Goal: Information Seeking & Learning: Check status

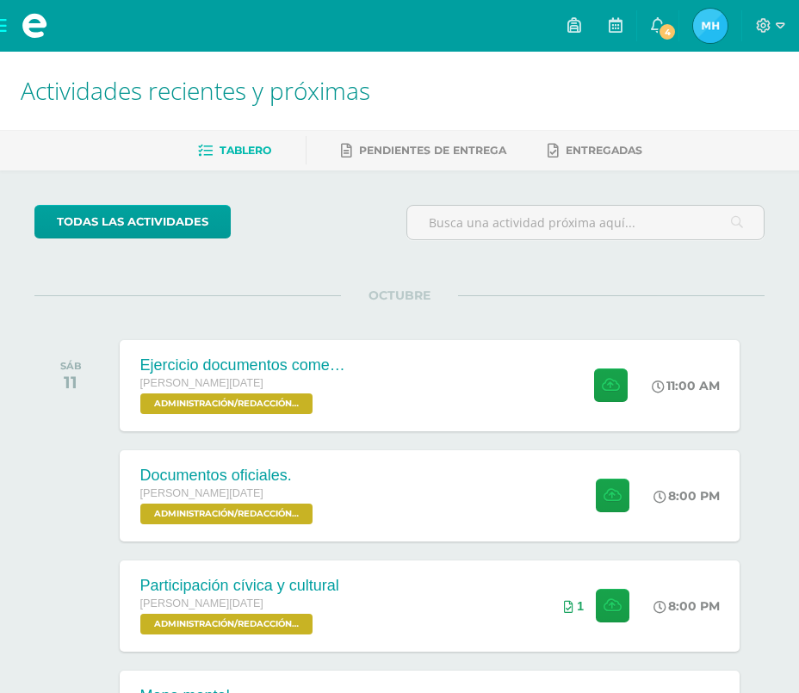
scroll to position [86, 0]
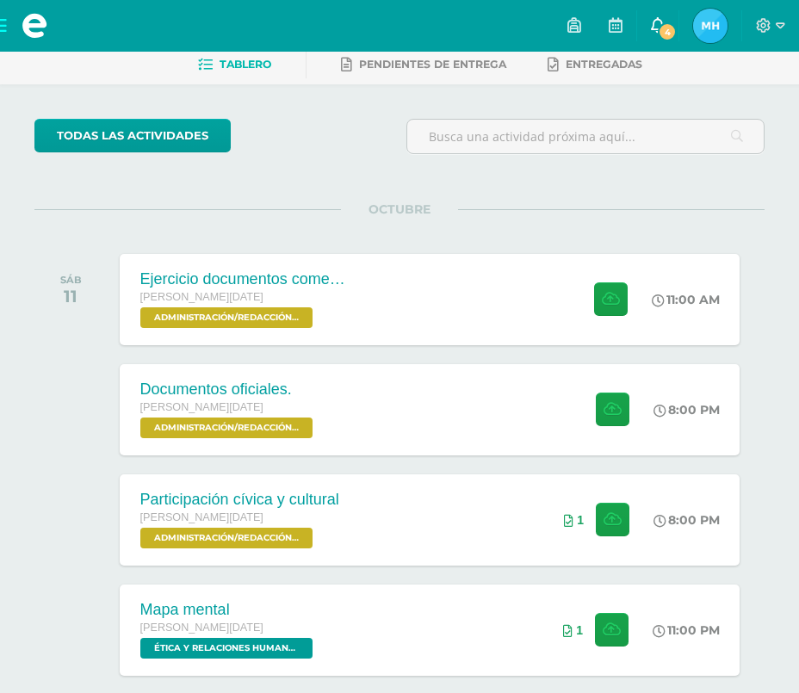
click at [646, 30] on link "4" at bounding box center [657, 26] width 41 height 52
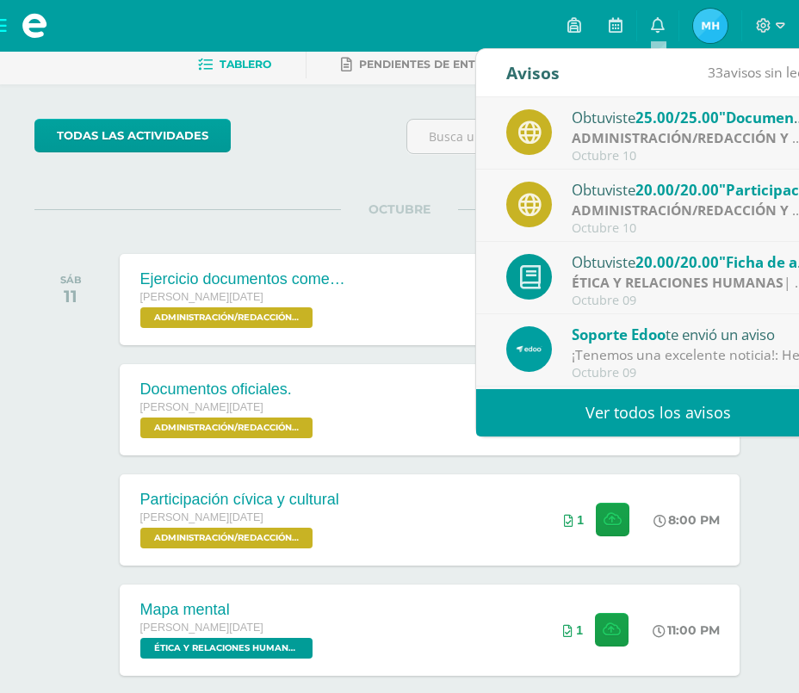
scroll to position [0, 0]
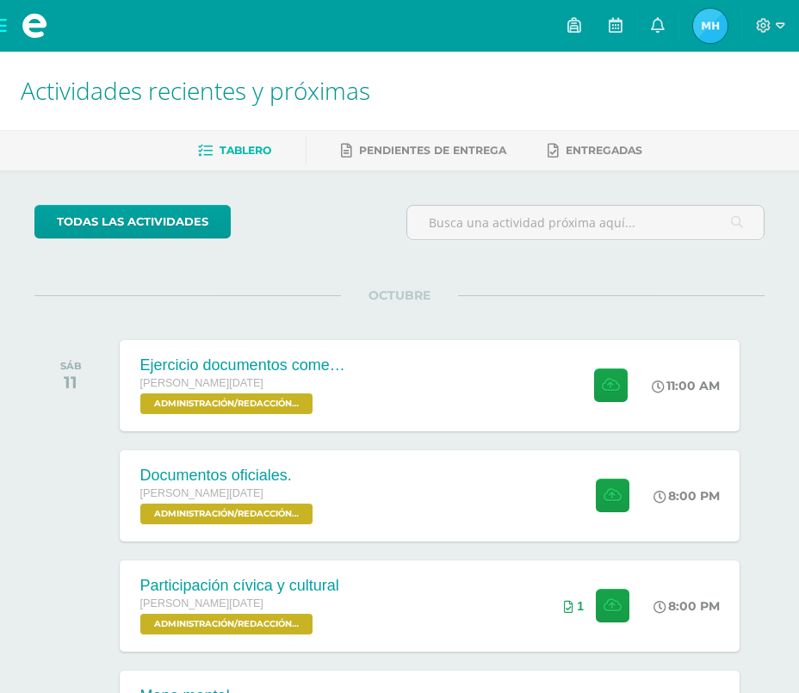
click at [387, 251] on div "todas las Actividades" at bounding box center [214, 229] width 372 height 49
click at [301, 397] on span "ADMINISTRACIÓN/REDACCIÓN Y CORRESPONDENCIA 'A'" at bounding box center [224, 403] width 174 height 21
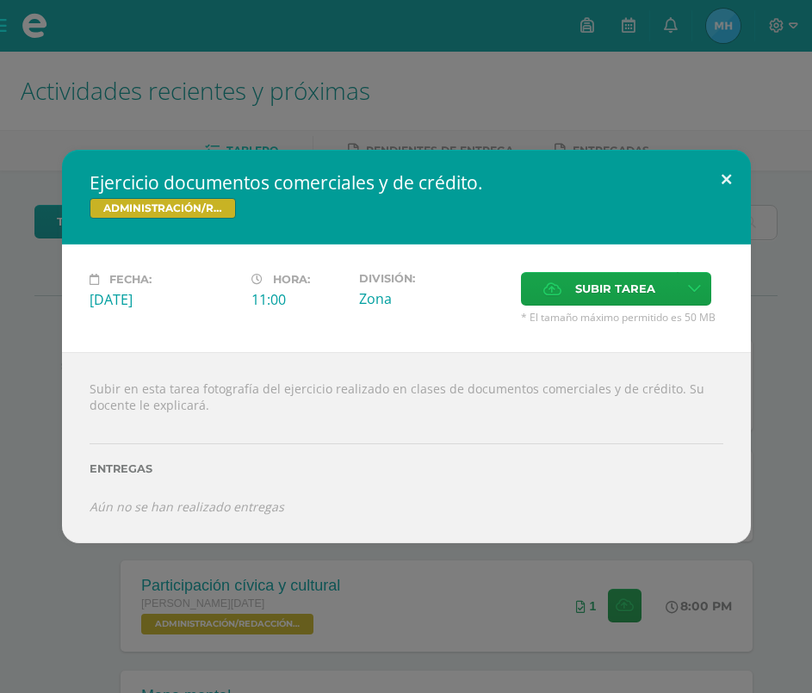
click at [715, 176] on button at bounding box center [726, 179] width 49 height 59
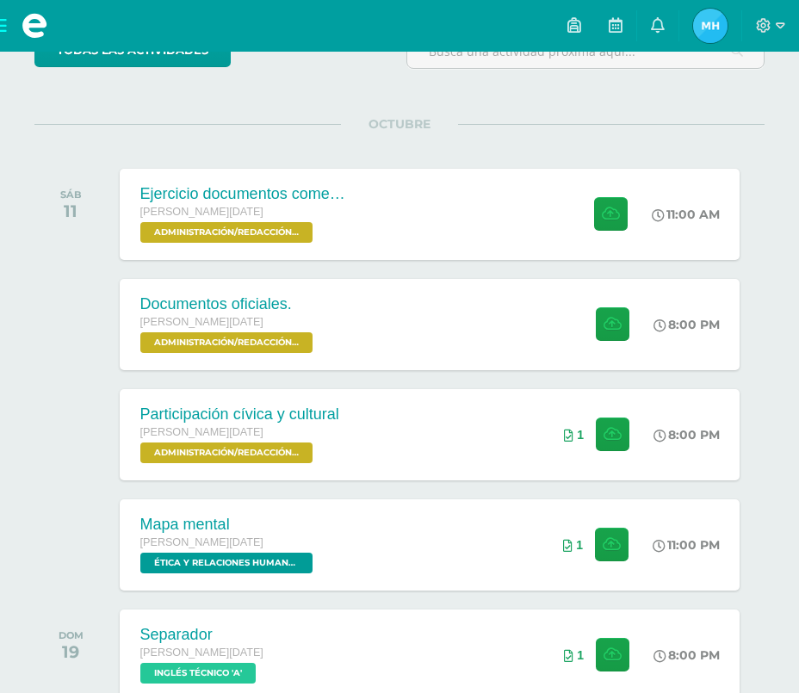
scroll to position [172, 0]
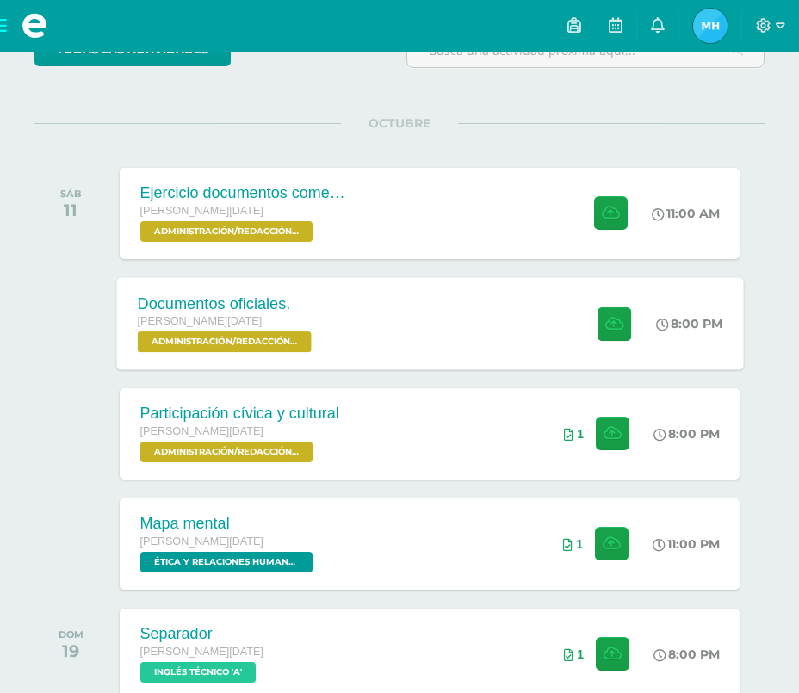
click at [431, 312] on div "Documentos oficiales. Quinto BACO Sábado ADMINISTRACIÓN/REDACCIÓN Y CORRESPONDE…" at bounding box center [429, 323] width 627 height 92
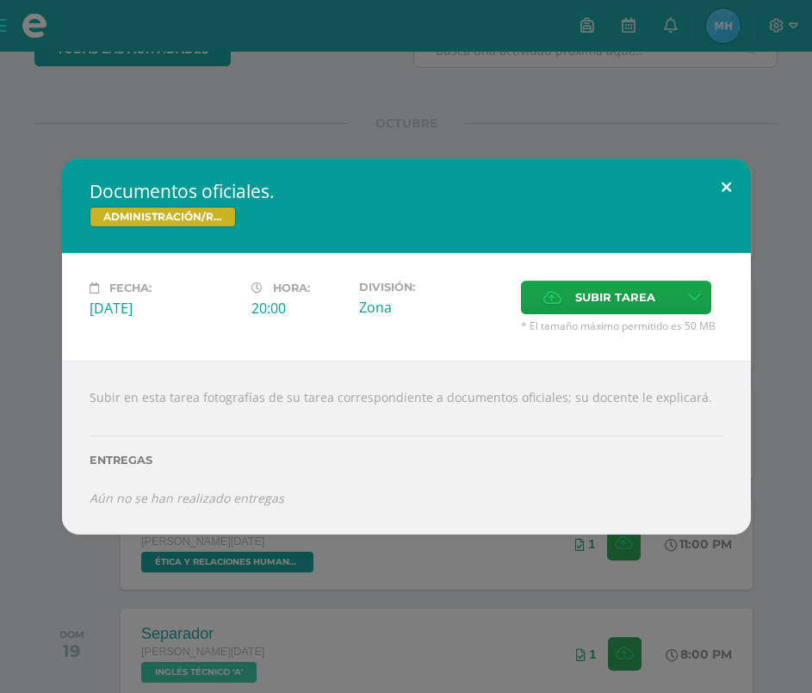
click at [722, 194] on button at bounding box center [726, 187] width 49 height 59
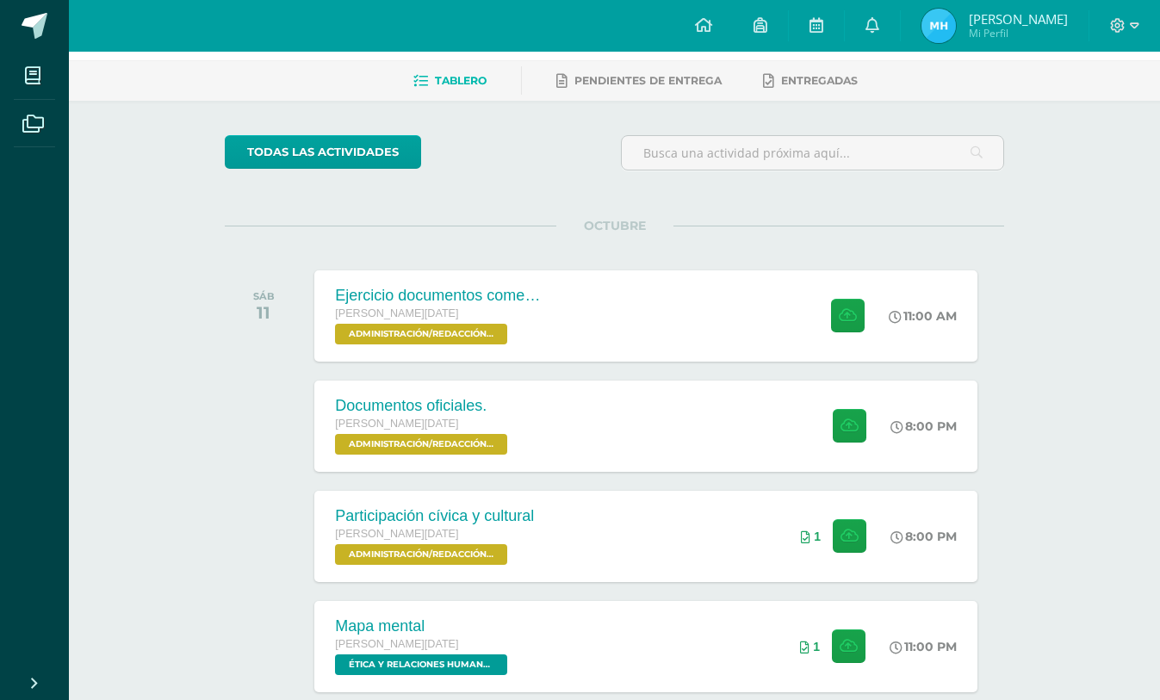
scroll to position [68, 0]
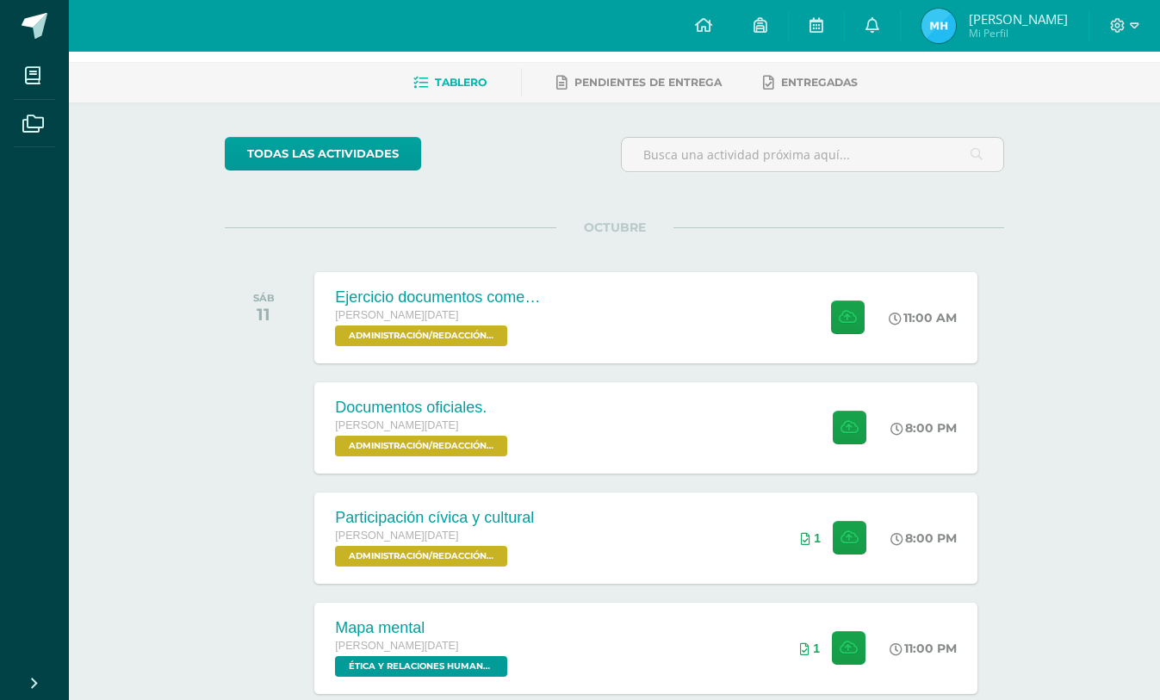
click at [811, 30] on img at bounding box center [938, 26] width 34 height 34
click at [811, 33] on span "Manuel Enrique Mi Perfil" at bounding box center [994, 26] width 153 height 34
click at [811, 33] on img at bounding box center [938, 26] width 34 height 34
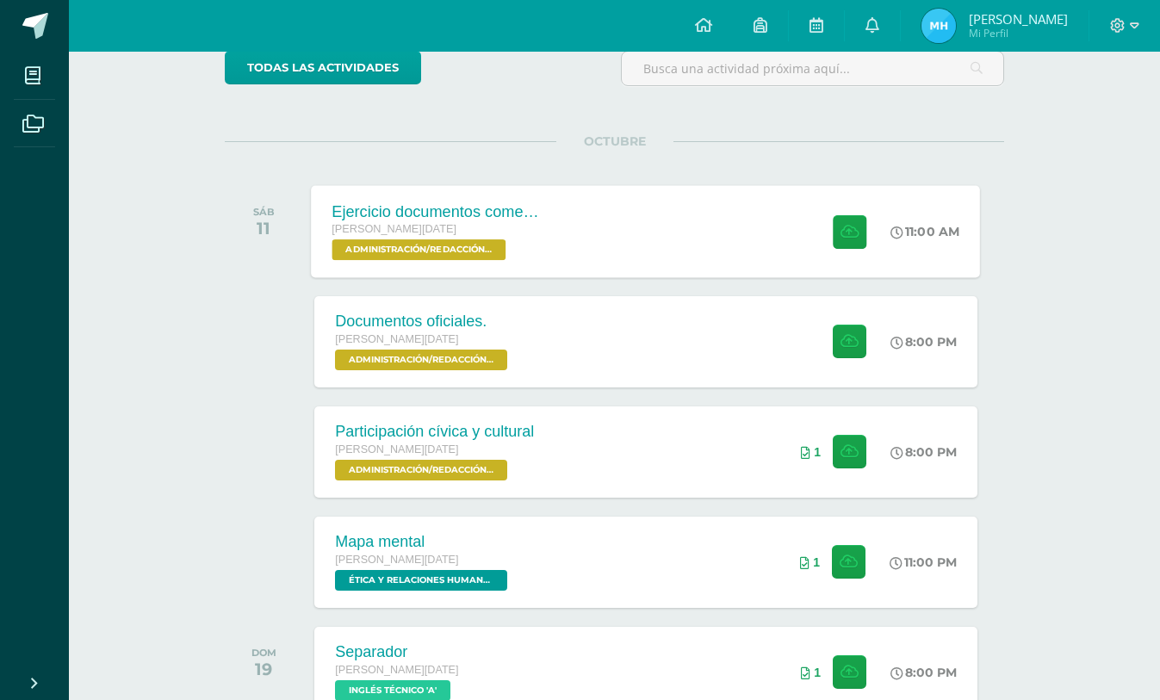
click at [511, 258] on div "Quinto BACO Sábado ADMINISTRACIÓN/REDACCIÓN Y CORRESPONDENCIA 'A'" at bounding box center [436, 240] width 208 height 40
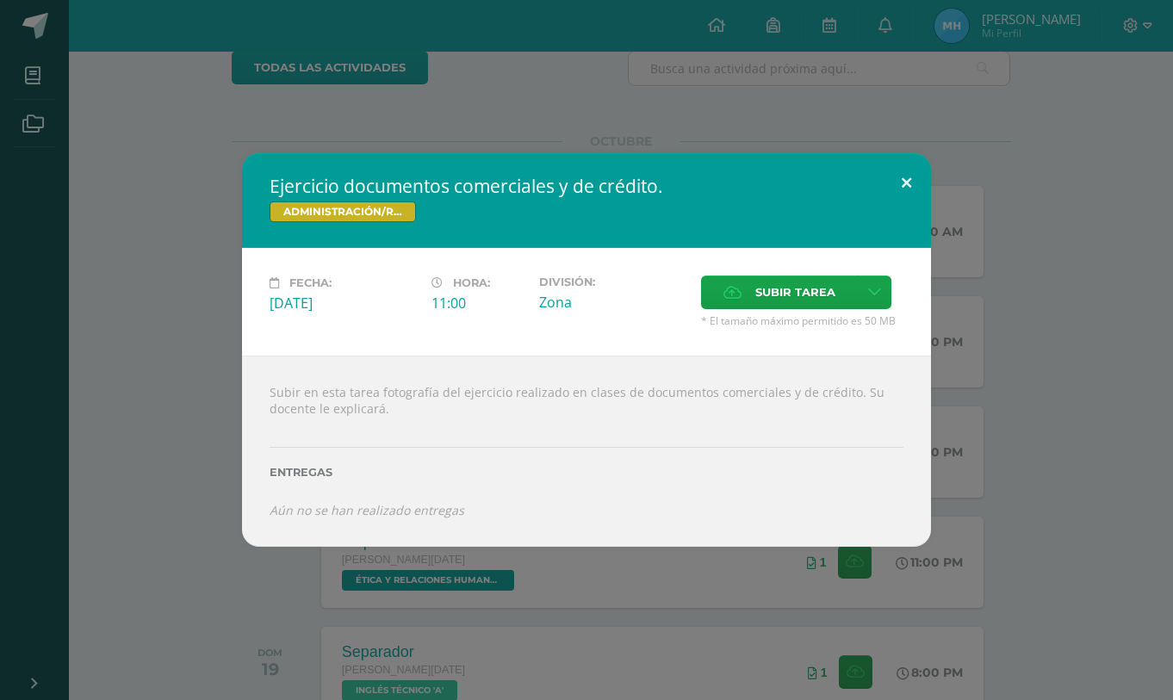
click at [811, 179] on button at bounding box center [906, 182] width 49 height 59
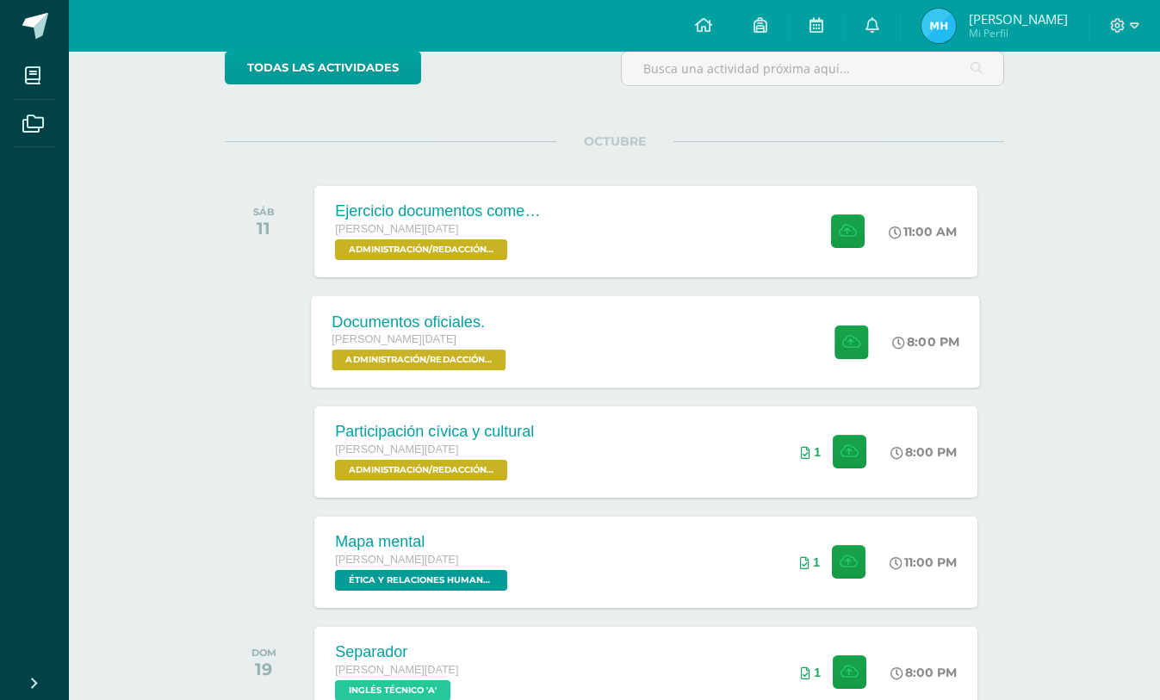
click at [545, 348] on div "Documentos oficiales. Quinto BACO Sábado ADMINISTRACIÓN/REDACCIÓN Y CORRESPONDE…" at bounding box center [646, 341] width 669 height 92
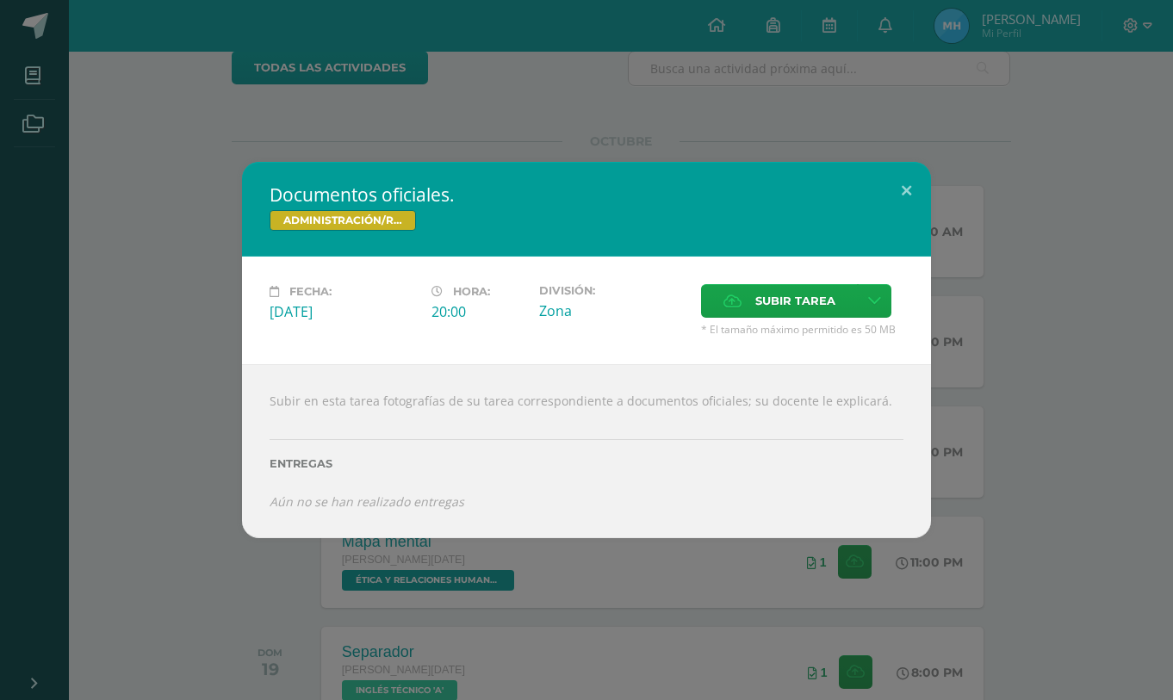
click at [743, 109] on div "Documentos oficiales. ADMINISTRACIÓN/REDACCIÓN Y CORRESPONDENCIA Fecha: Sábado …" at bounding box center [586, 350] width 1173 height 700
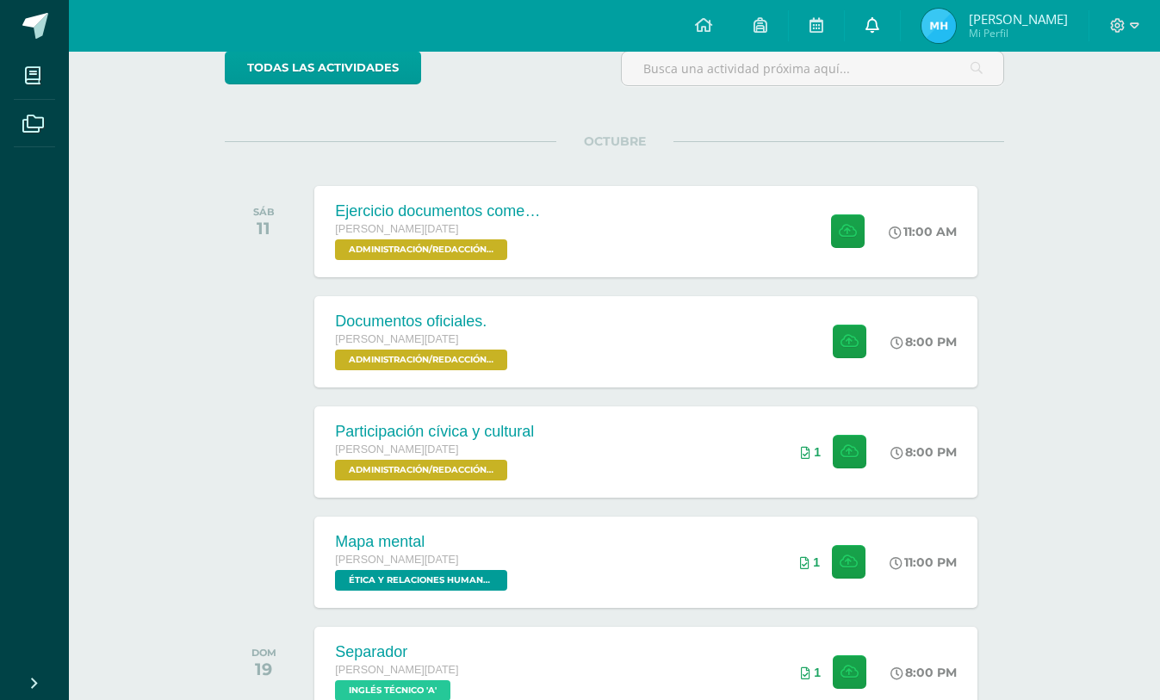
click at [811, 23] on link "0" at bounding box center [872, 26] width 55 height 52
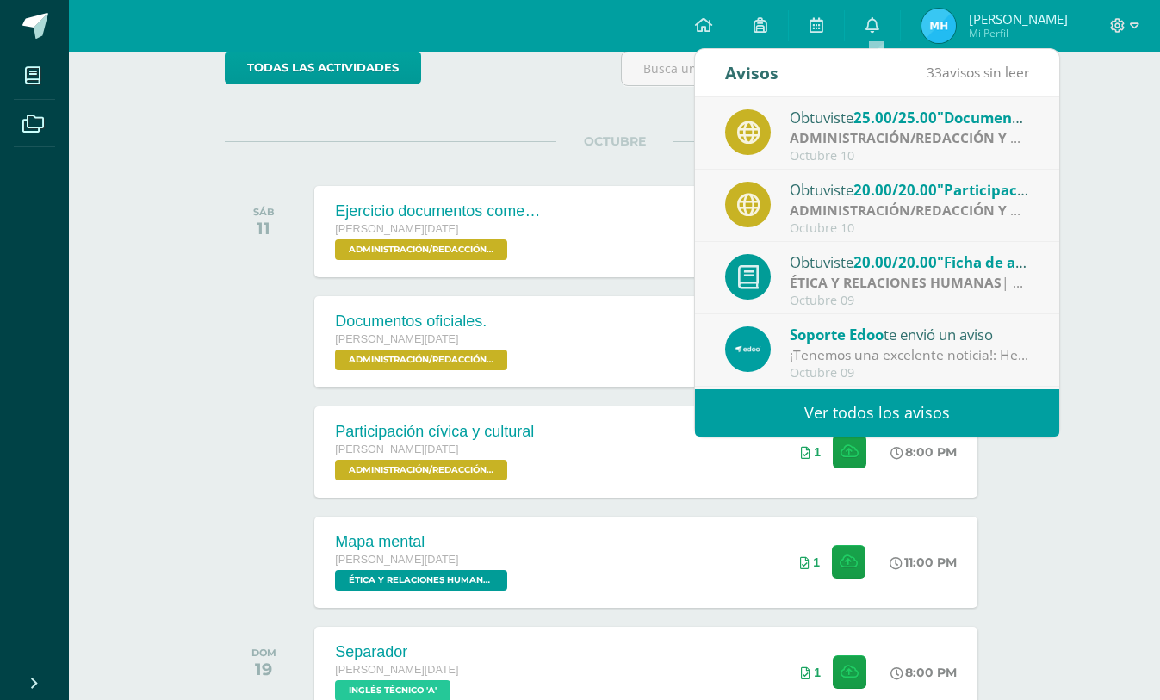
click at [811, 398] on link "Ver todos los avisos" at bounding box center [877, 412] width 364 height 47
click at [811, 412] on link "Ver todos los avisos" at bounding box center [877, 412] width 364 height 47
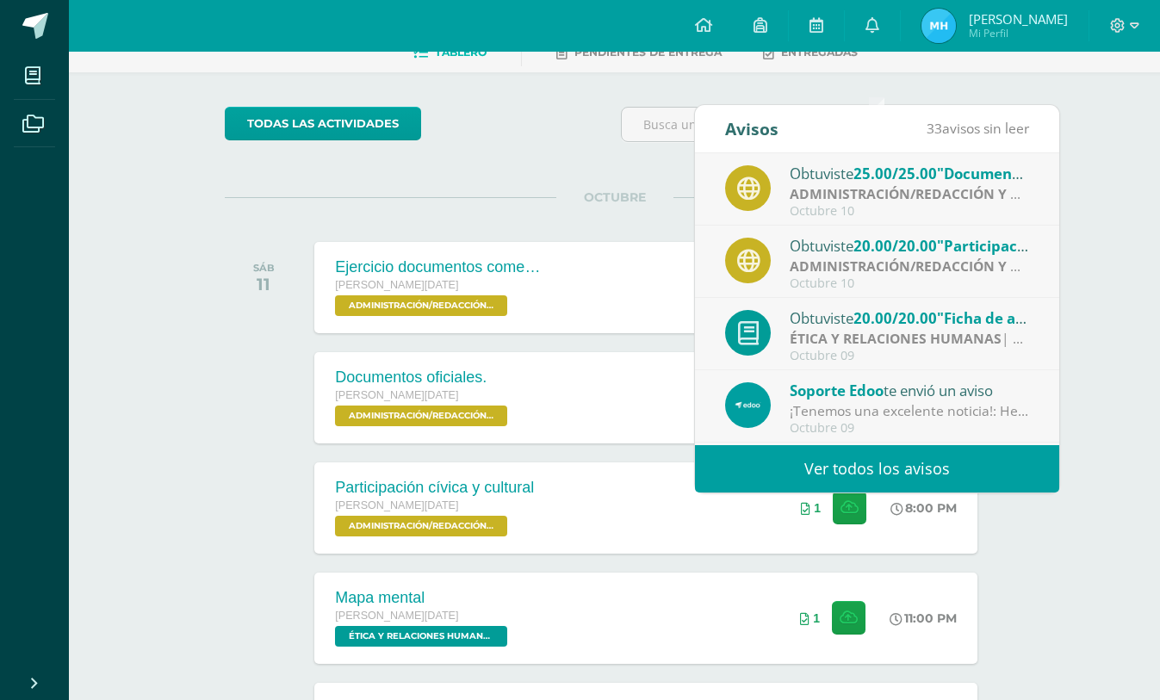
scroll to position [68, 0]
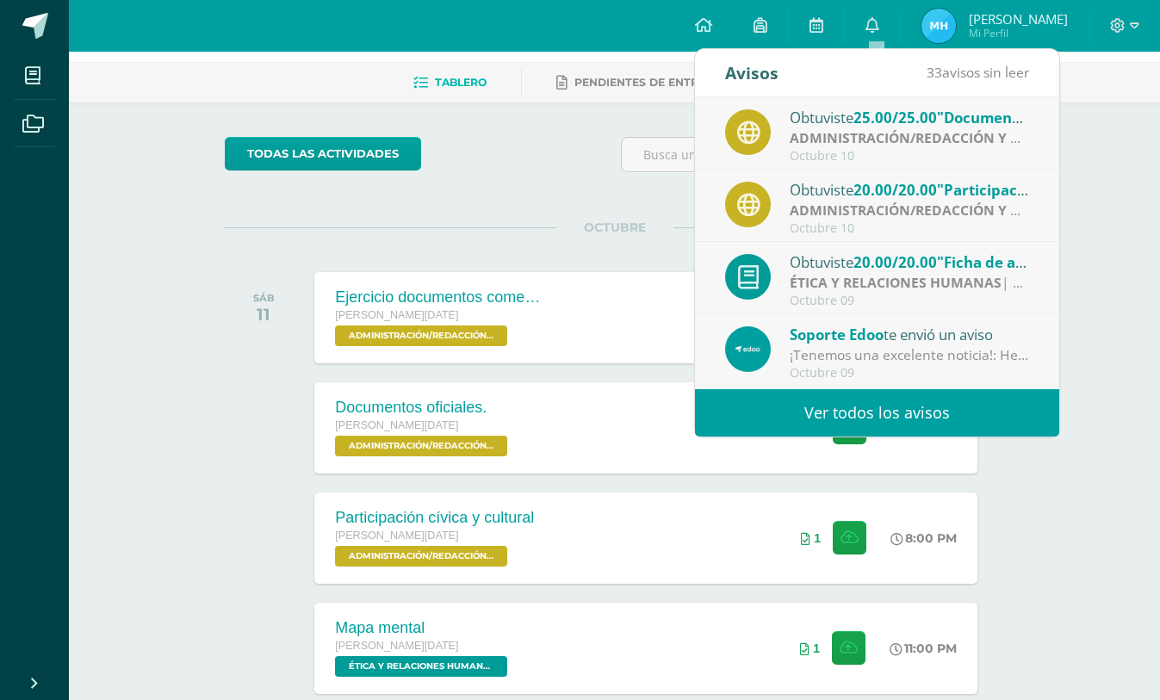
click at [811, 145] on strong "ADMINISTRACIÓN/REDACCIÓN Y CORRESPONDENCIA" at bounding box center [966, 137] width 354 height 19
click at [811, 115] on span "25.00/25.00" at bounding box center [895, 118] width 84 height 20
click at [791, 145] on strong "ADMINISTRACIÓN/REDACCIÓN Y CORRESPONDENCIA" at bounding box center [966, 137] width 354 height 19
click at [811, 152] on div "Octubre 10" at bounding box center [908, 156] width 239 height 15
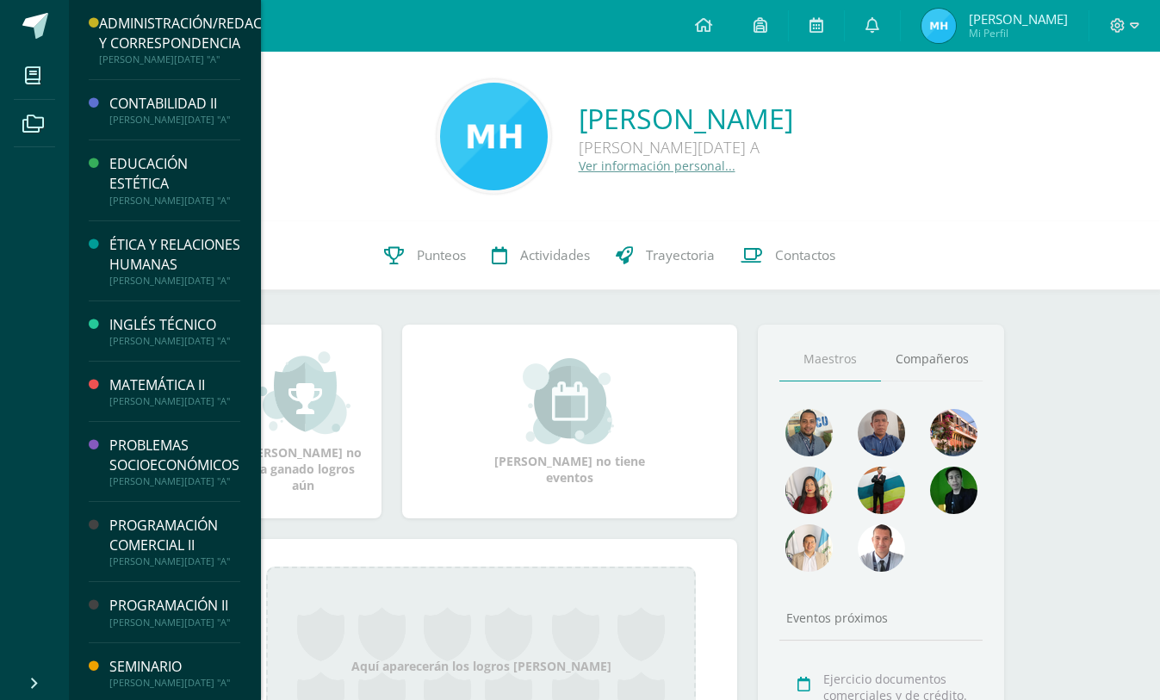
click at [436, 83] on div at bounding box center [493, 136] width 115 height 115
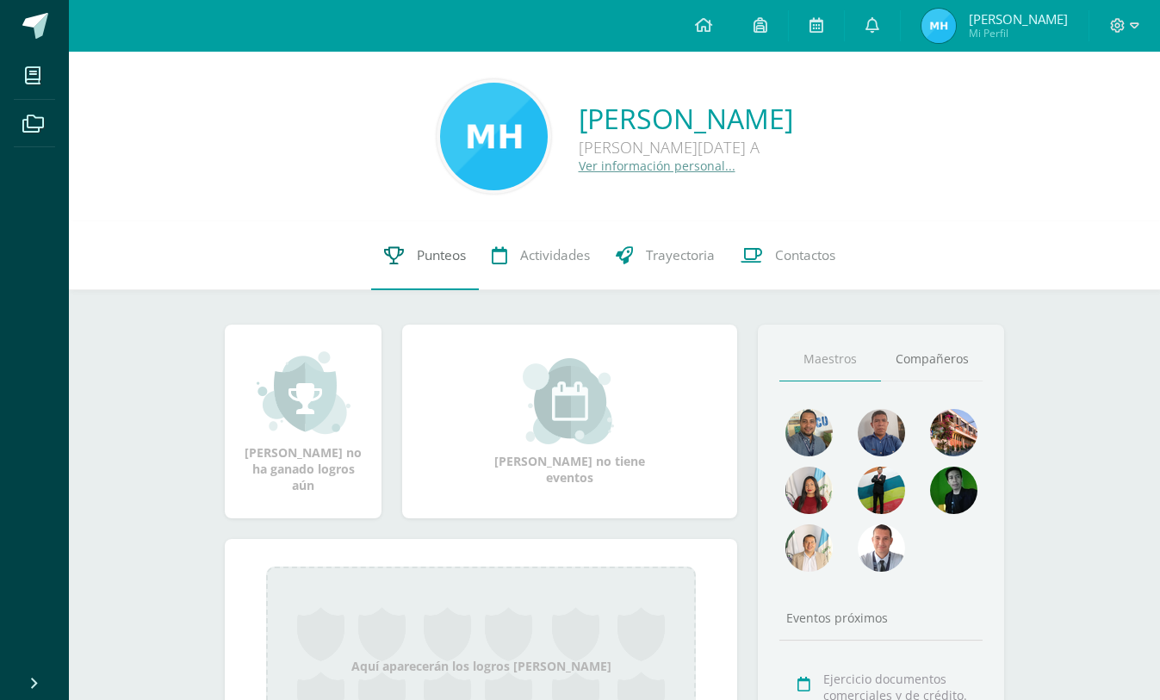
click at [408, 270] on link "Punteos" at bounding box center [425, 255] width 108 height 69
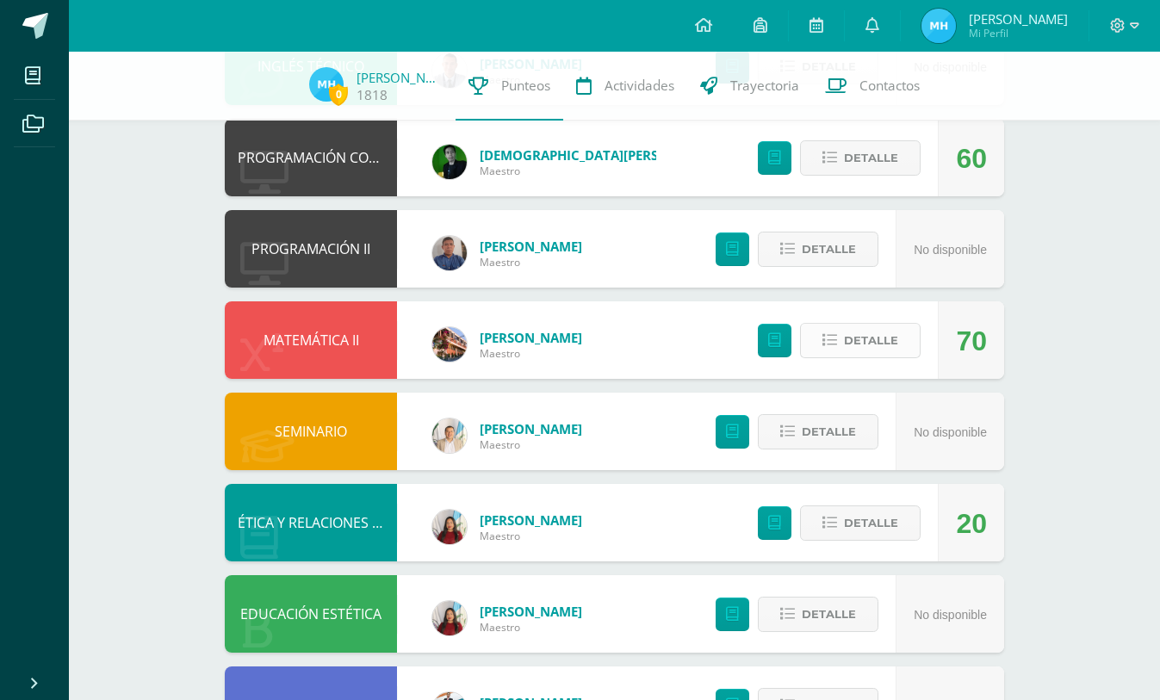
scroll to position [505, 0]
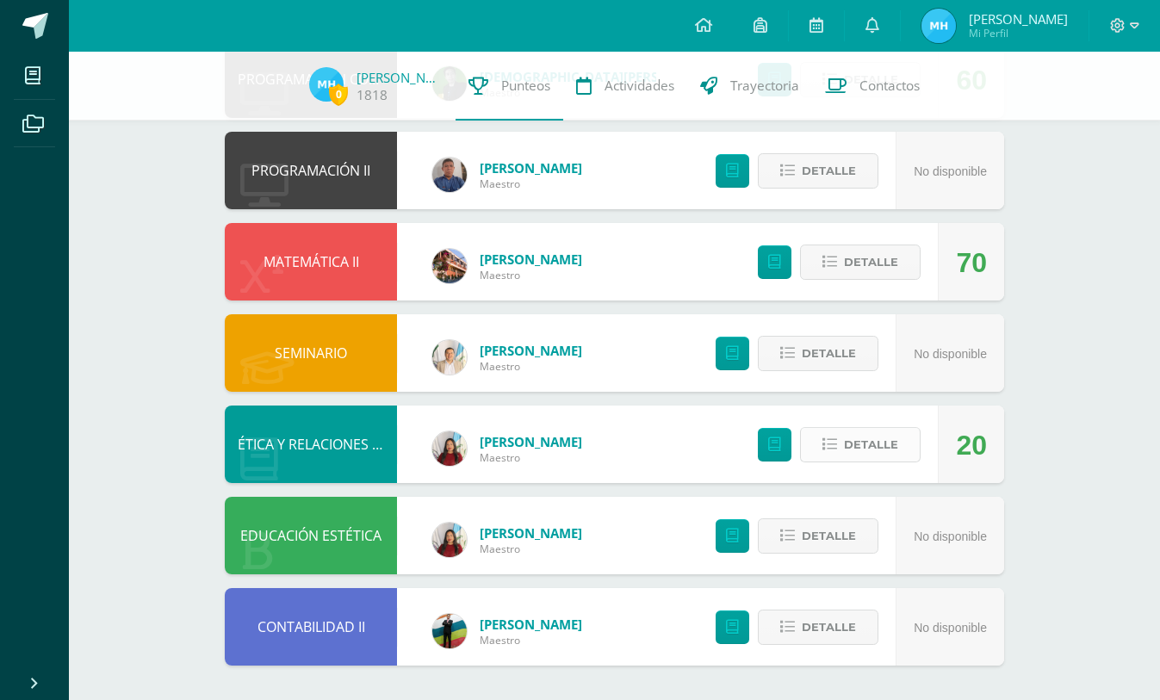
click at [833, 449] on icon at bounding box center [829, 444] width 15 height 15
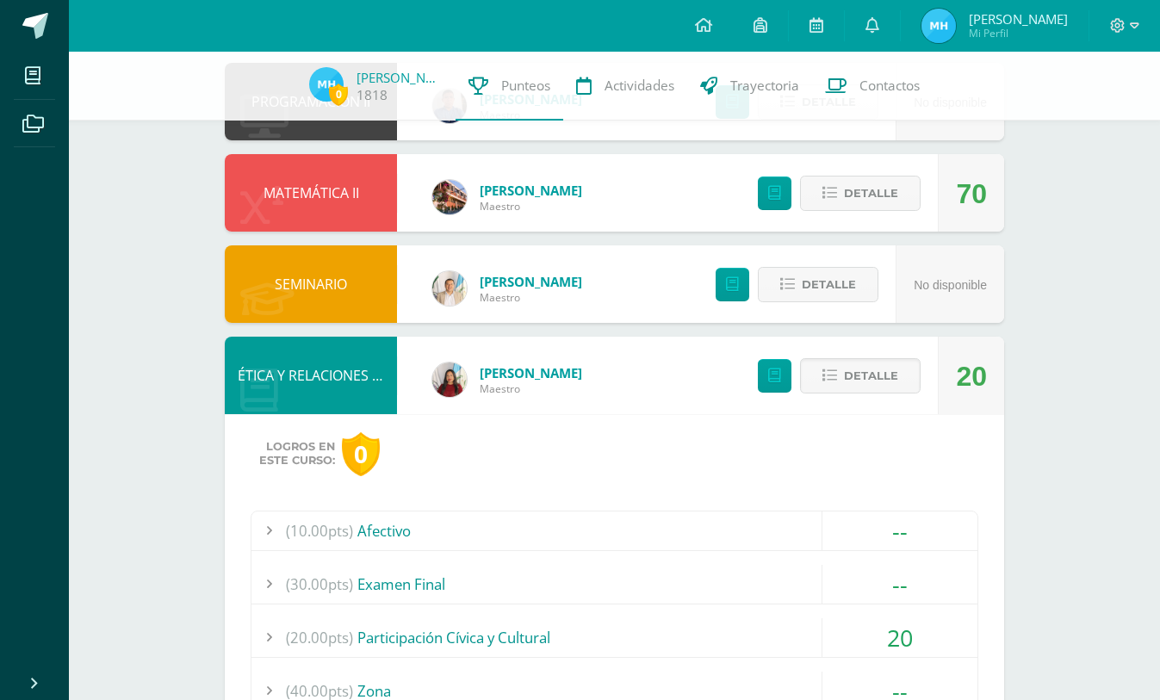
scroll to position [763, 0]
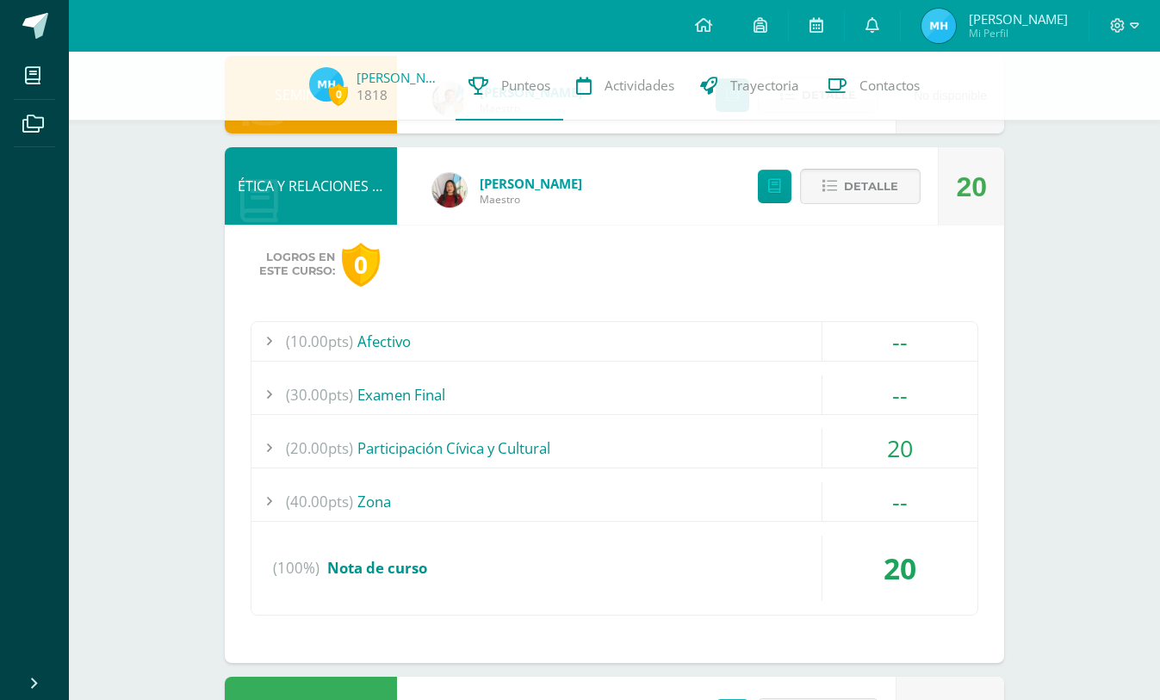
click at [806, 189] on button "Detalle" at bounding box center [860, 186] width 121 height 35
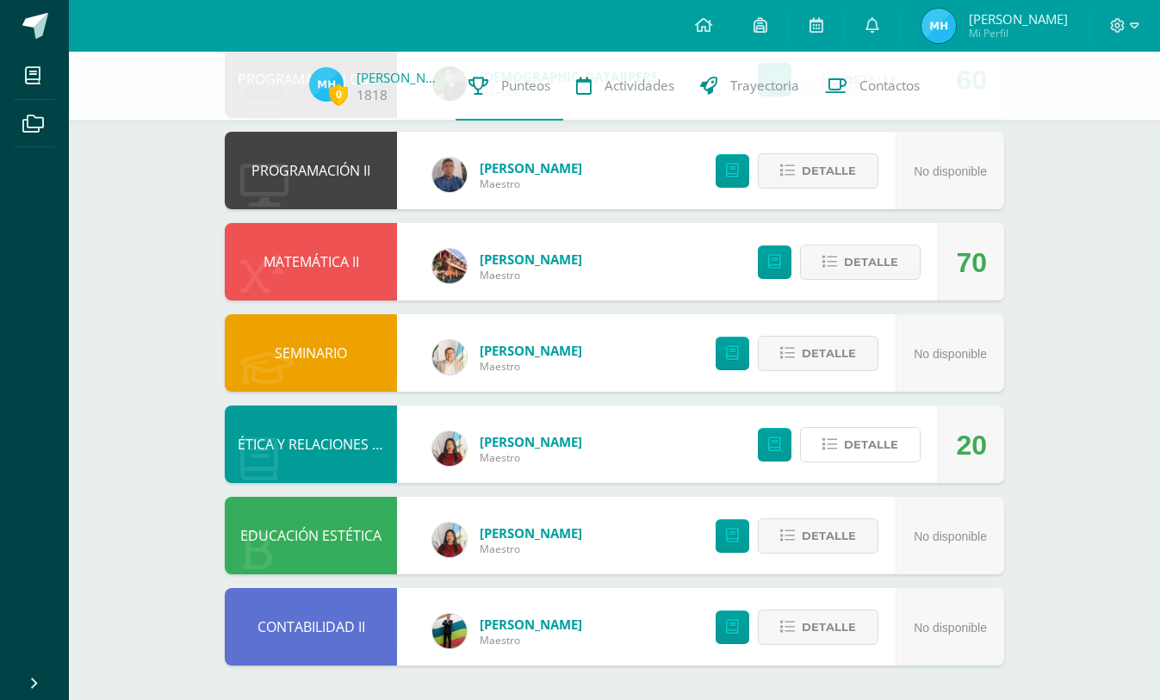
scroll to position [505, 0]
click at [839, 267] on button "Detalle" at bounding box center [860, 262] width 121 height 35
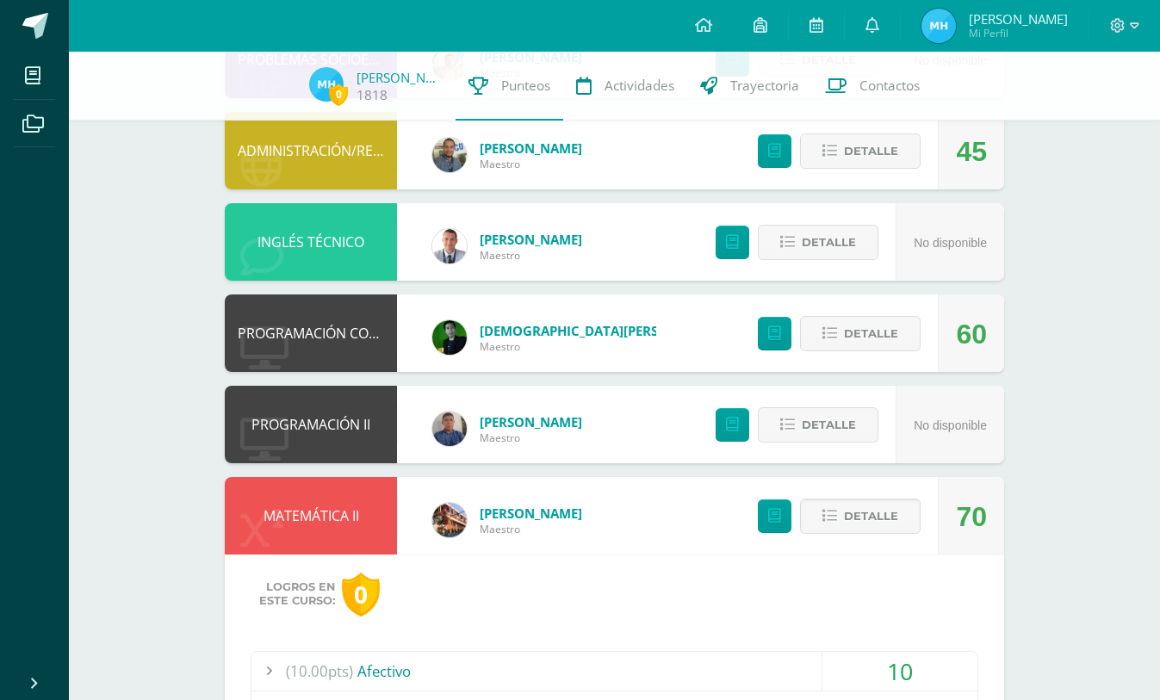
scroll to position [246, 0]
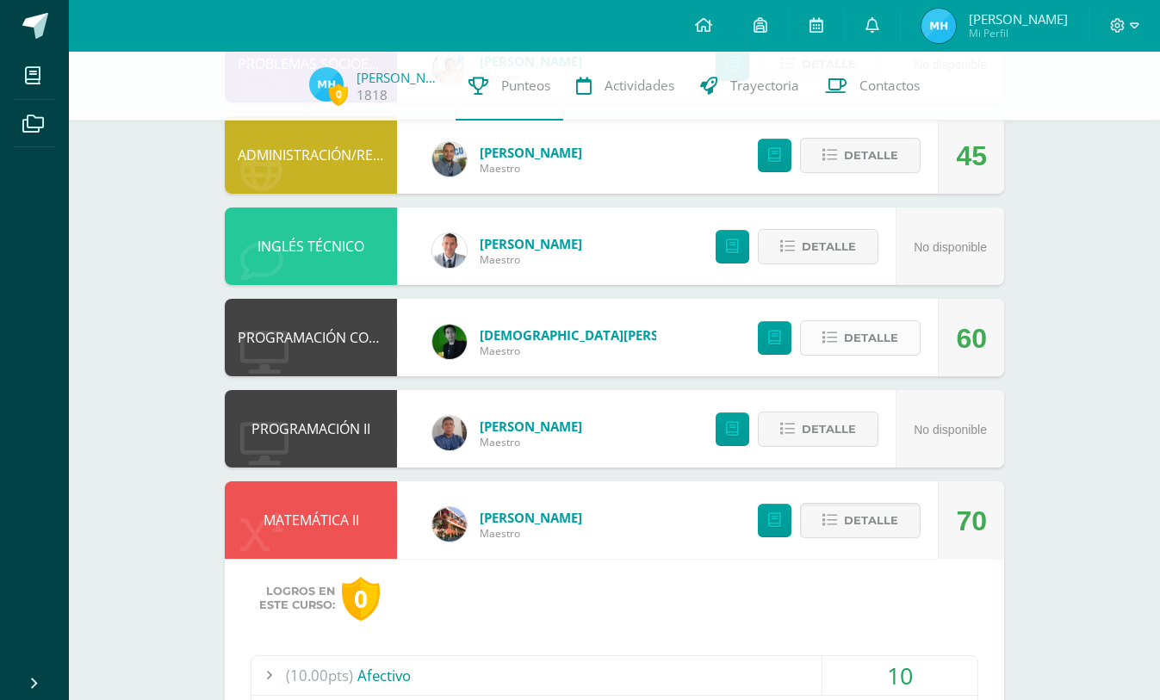
click at [839, 344] on button "Detalle" at bounding box center [860, 337] width 121 height 35
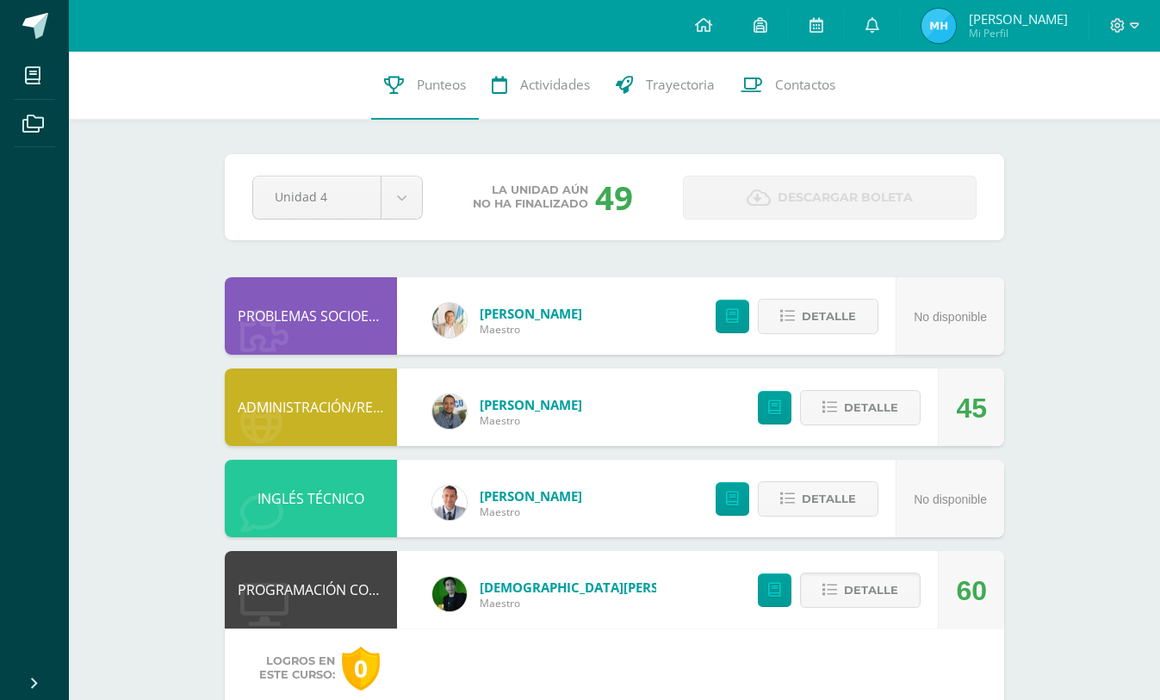
scroll to position [0, 0]
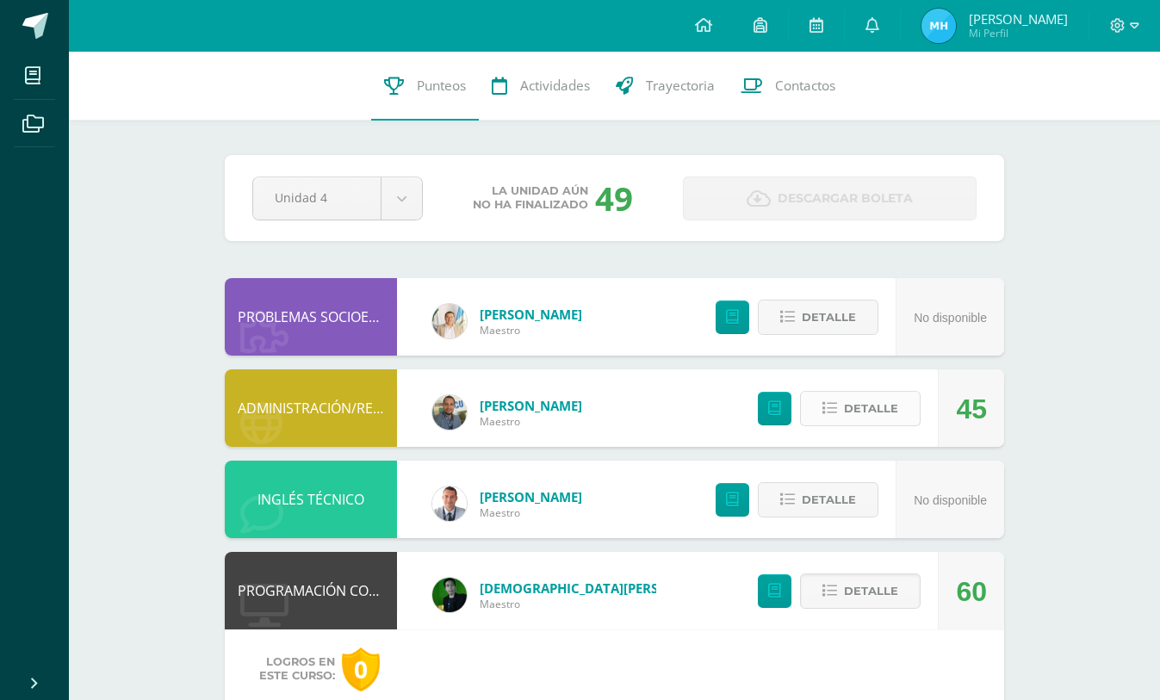
click at [857, 412] on span "Detalle" at bounding box center [871, 409] width 54 height 32
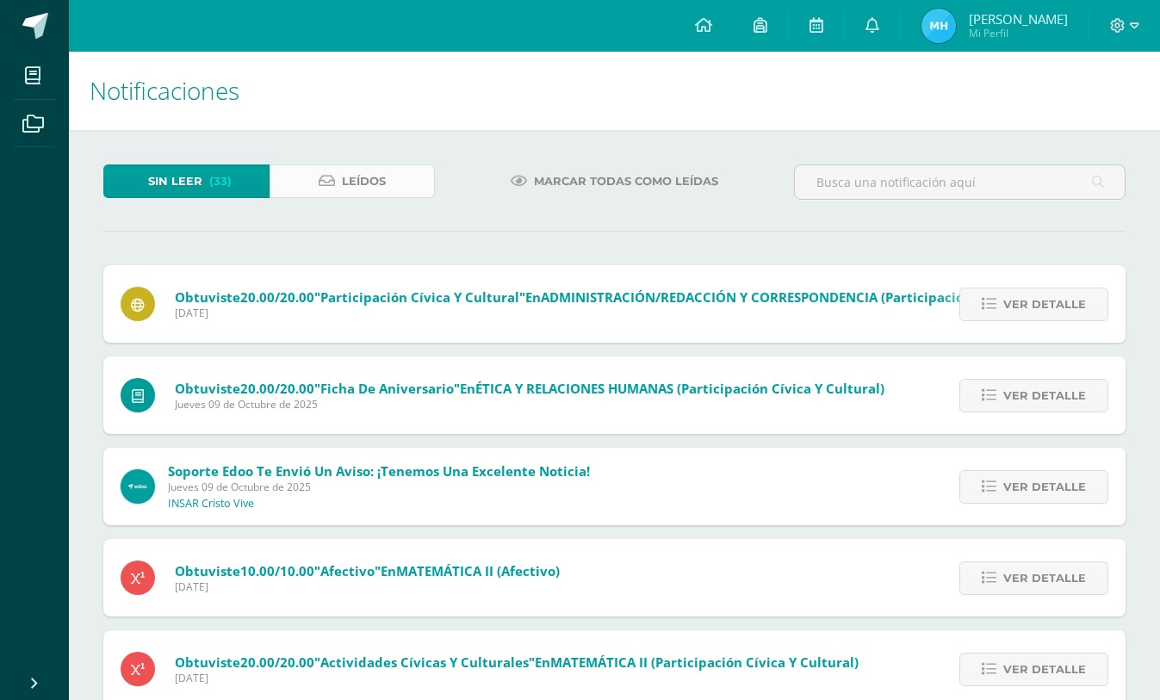
click at [381, 176] on span "Leídos" at bounding box center [364, 181] width 44 height 32
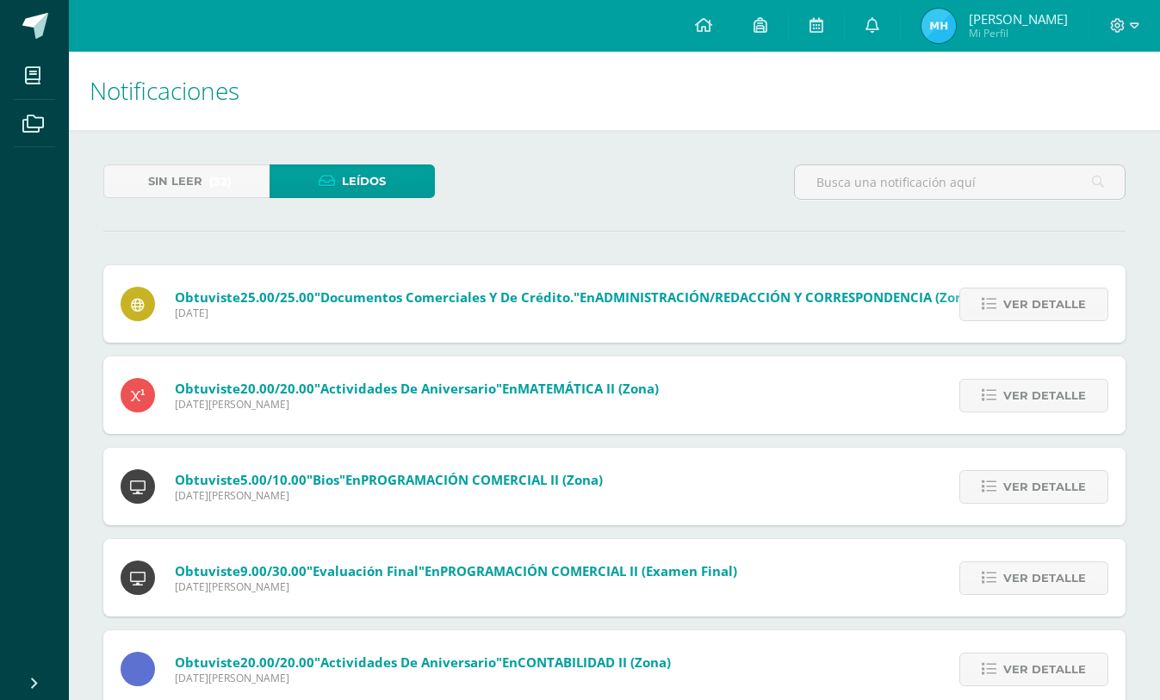
click at [356, 300] on span ""Documentos comerciales y de crédito."" at bounding box center [446, 296] width 265 height 17
click at [1038, 309] on span "Ver detalle" at bounding box center [1044, 304] width 83 height 32
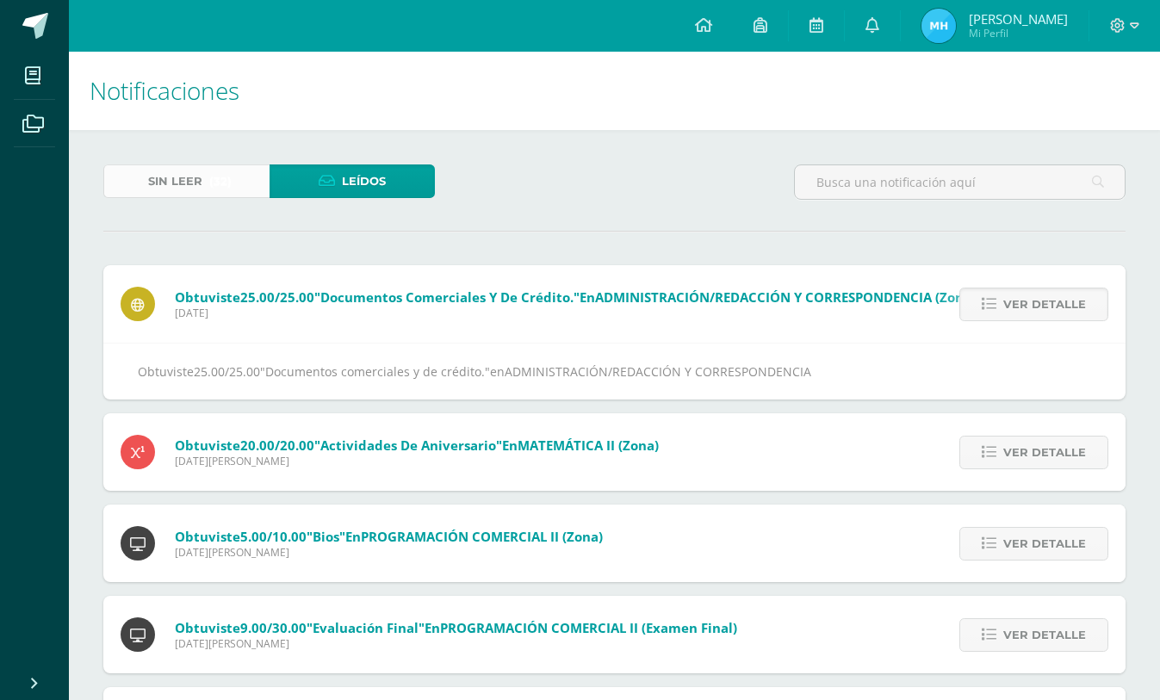
click at [207, 192] on link "Sin leer (32)" at bounding box center [186, 181] width 166 height 34
click at [238, 184] on link "Sin leer (32)" at bounding box center [186, 181] width 166 height 34
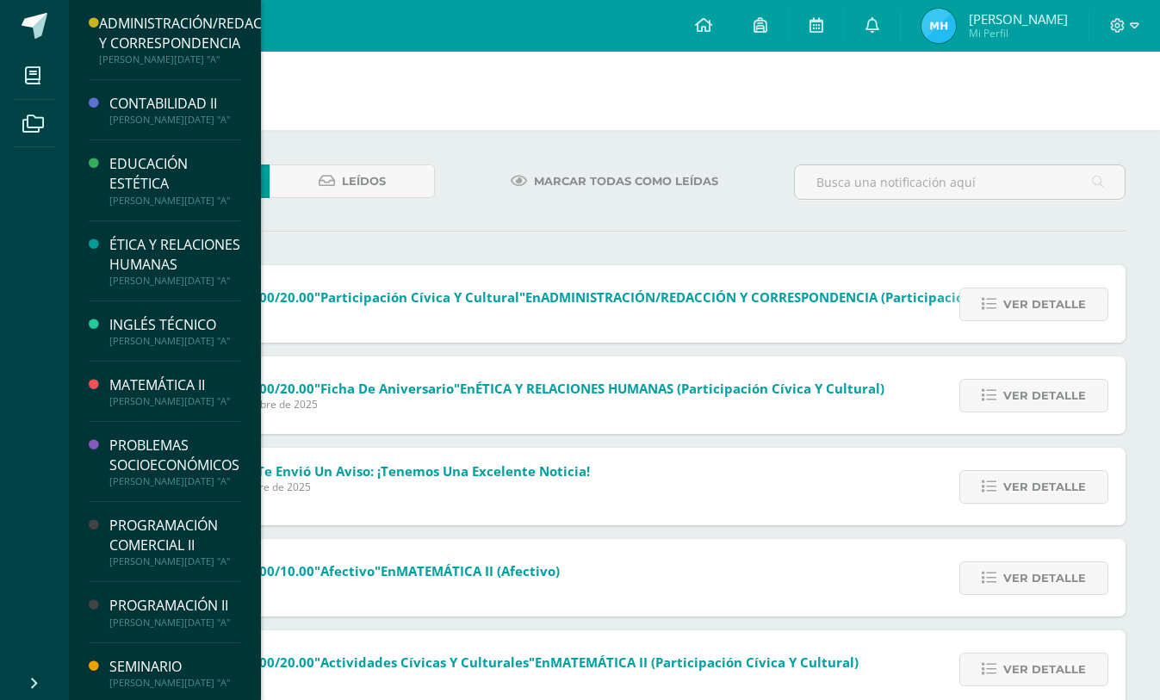
click at [139, 37] on div "ADMINISTRACIÓN/REDACCIÓN Y CORRESPONDENCIA" at bounding box center [196, 34] width 195 height 40
click at [195, 58] on div "[PERSON_NAME][DATE] "A"" at bounding box center [196, 59] width 195 height 12
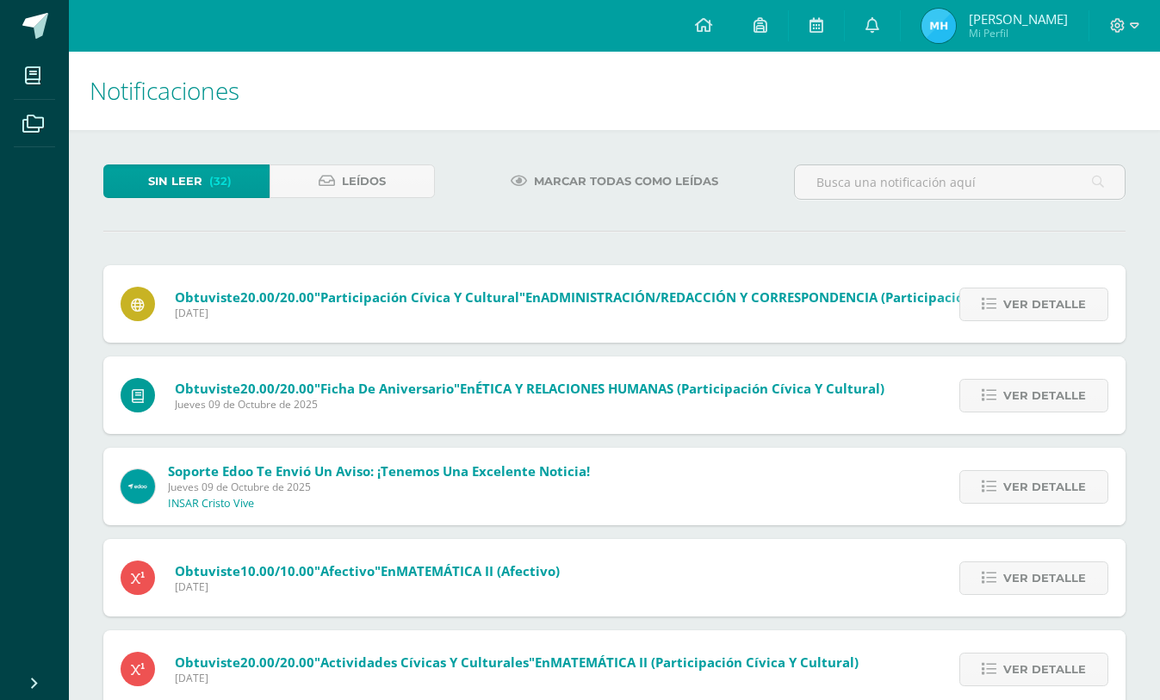
scroll to position [86, 0]
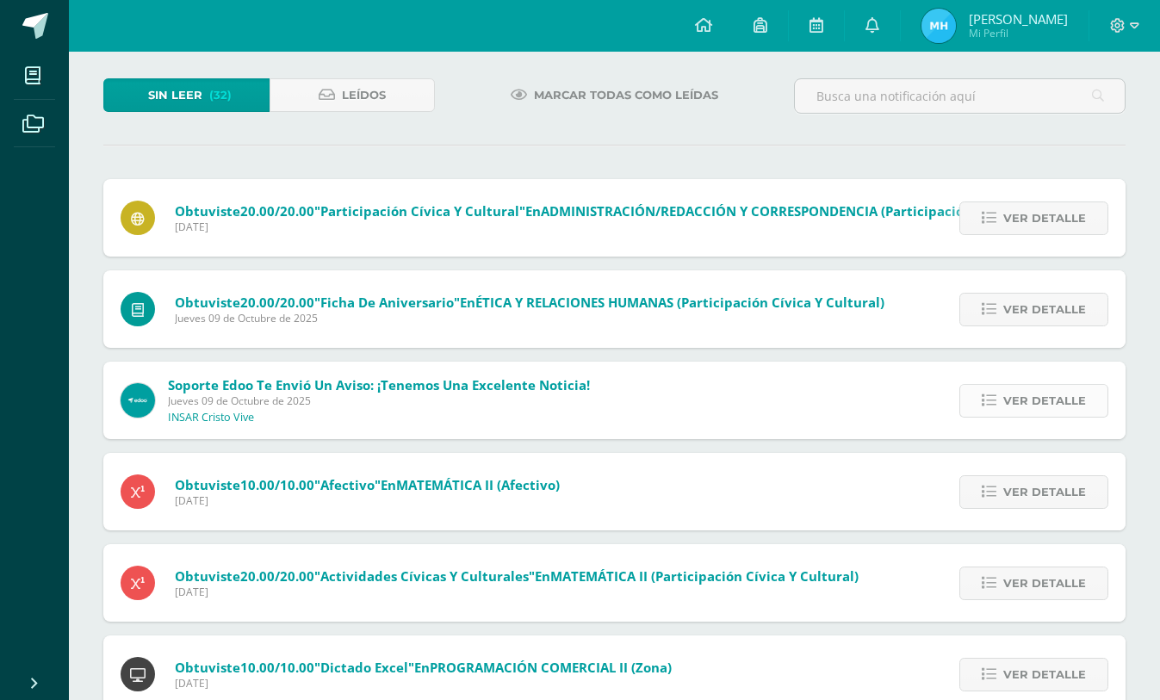
click at [1056, 412] on span "Ver detalle" at bounding box center [1044, 401] width 83 height 32
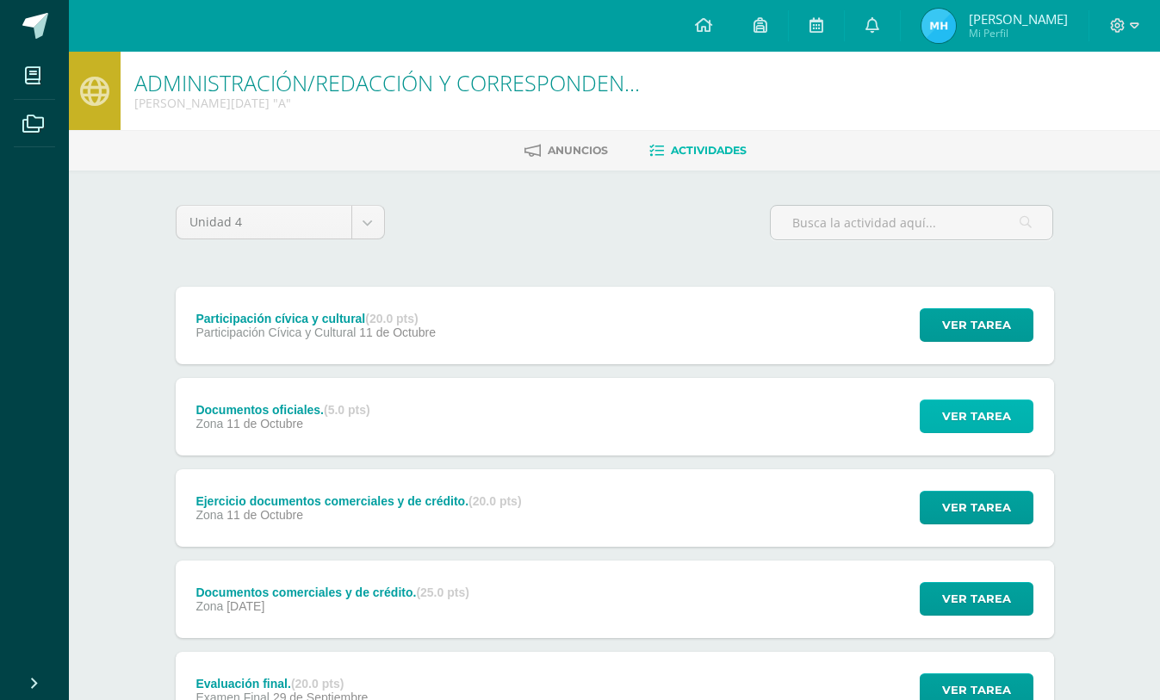
click at [972, 416] on span "Ver tarea" at bounding box center [976, 416] width 69 height 32
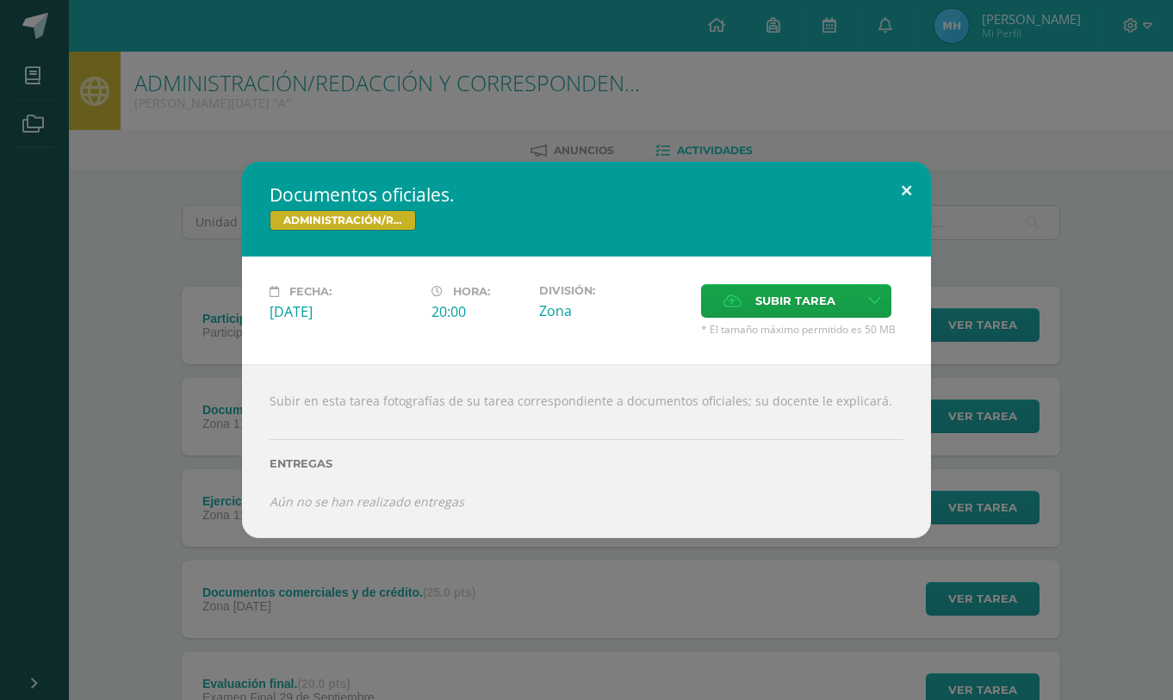
click at [901, 188] on button at bounding box center [906, 191] width 49 height 59
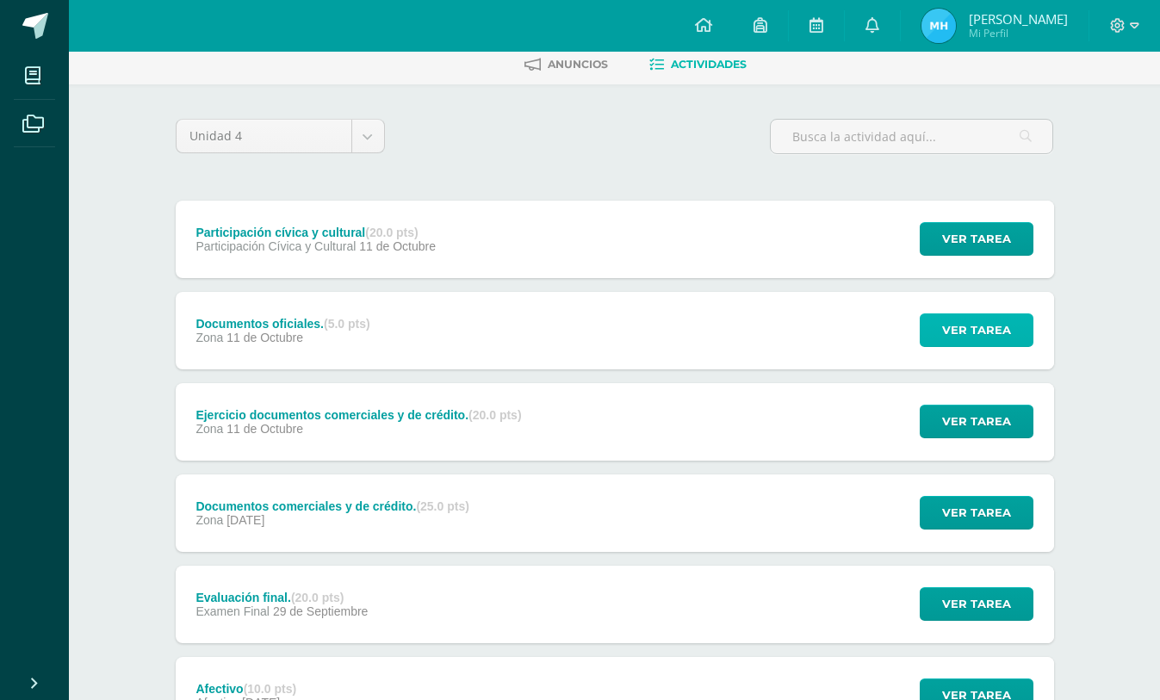
scroll to position [172, 0]
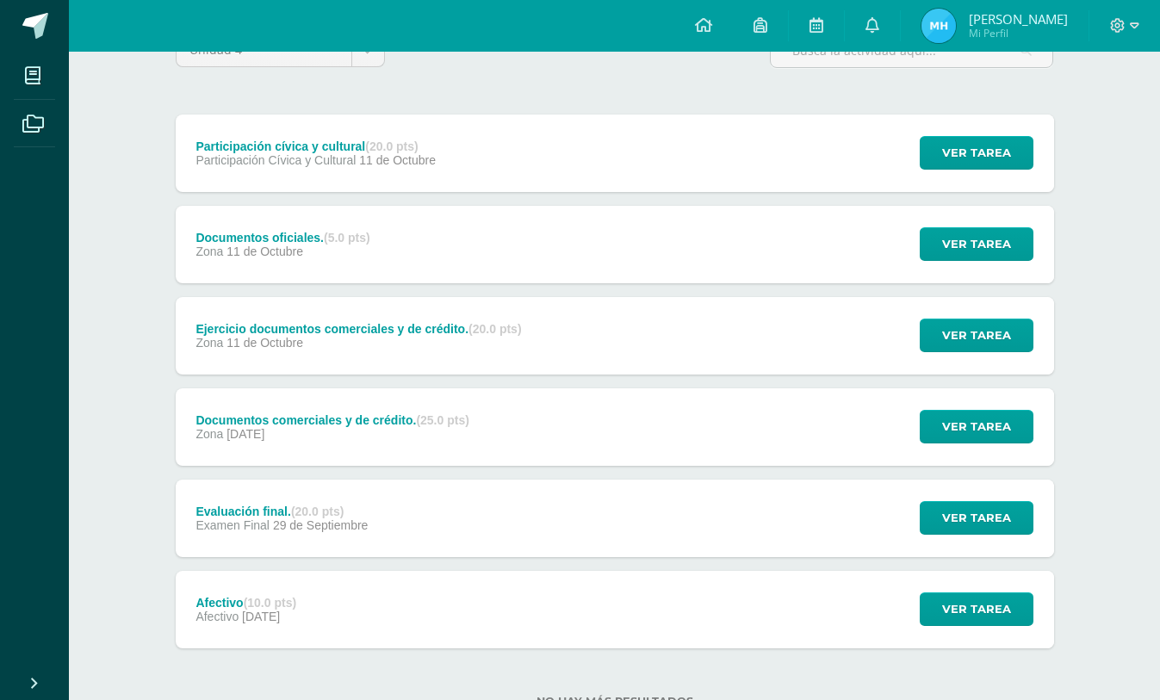
click at [352, 238] on strong "(5.0 pts)" at bounding box center [347, 238] width 46 height 14
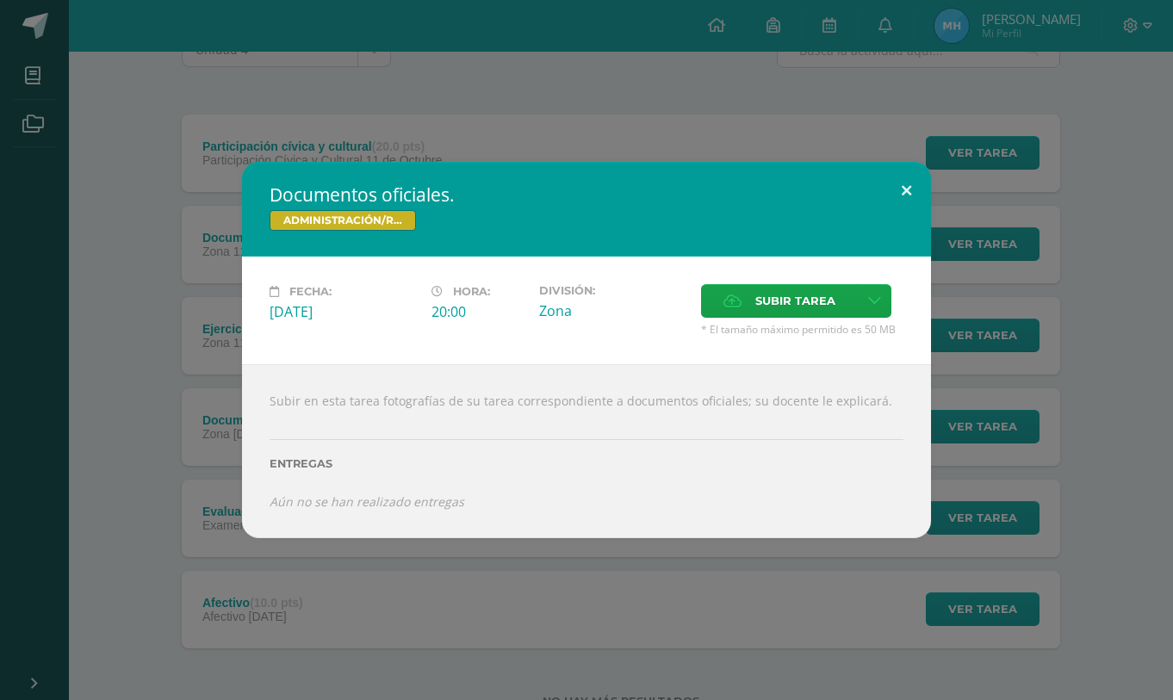
click at [906, 183] on button at bounding box center [906, 191] width 49 height 59
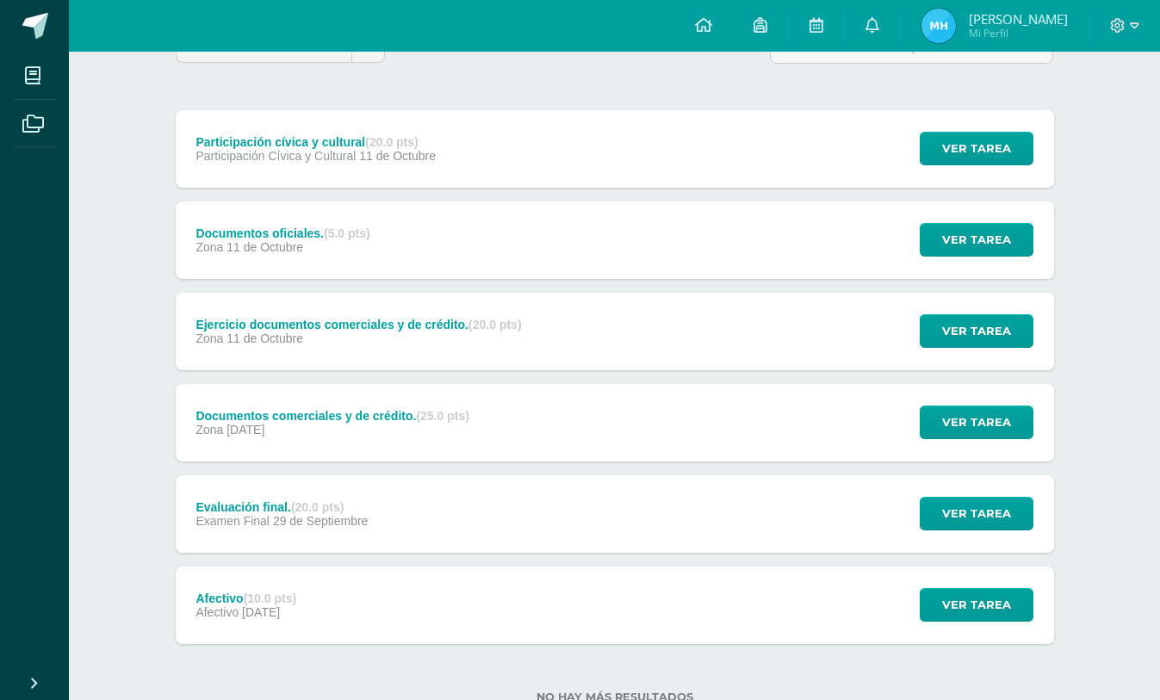
scroll to position [235, 0]
